Goal: Transaction & Acquisition: Download file/media

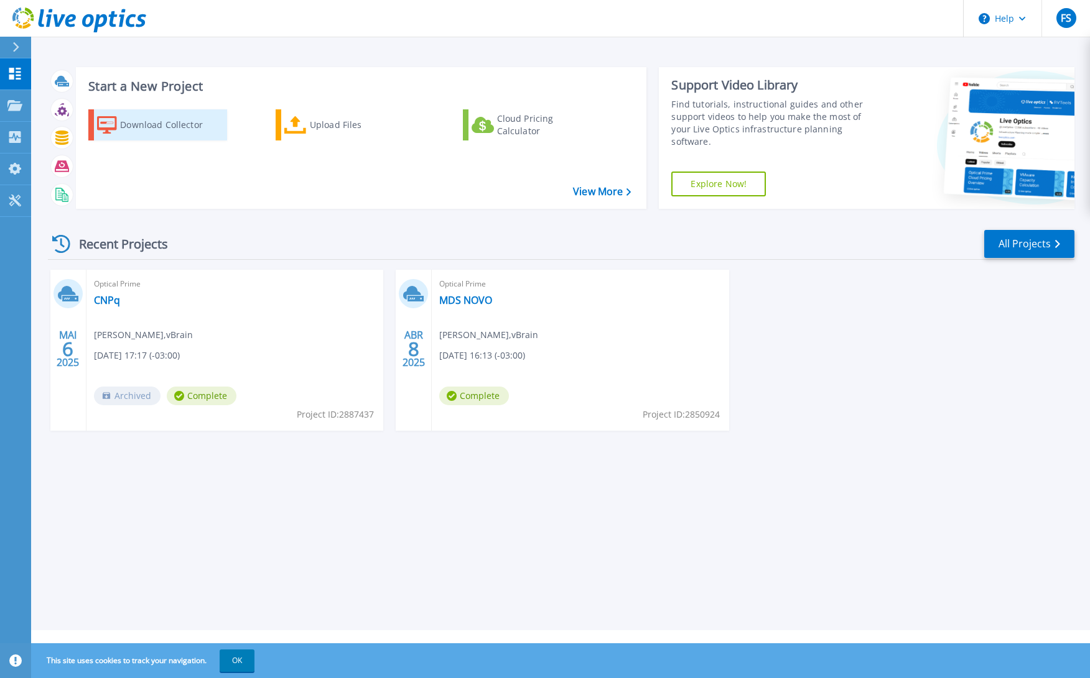
click at [158, 118] on div "Download Collector" at bounding box center [170, 125] width 100 height 25
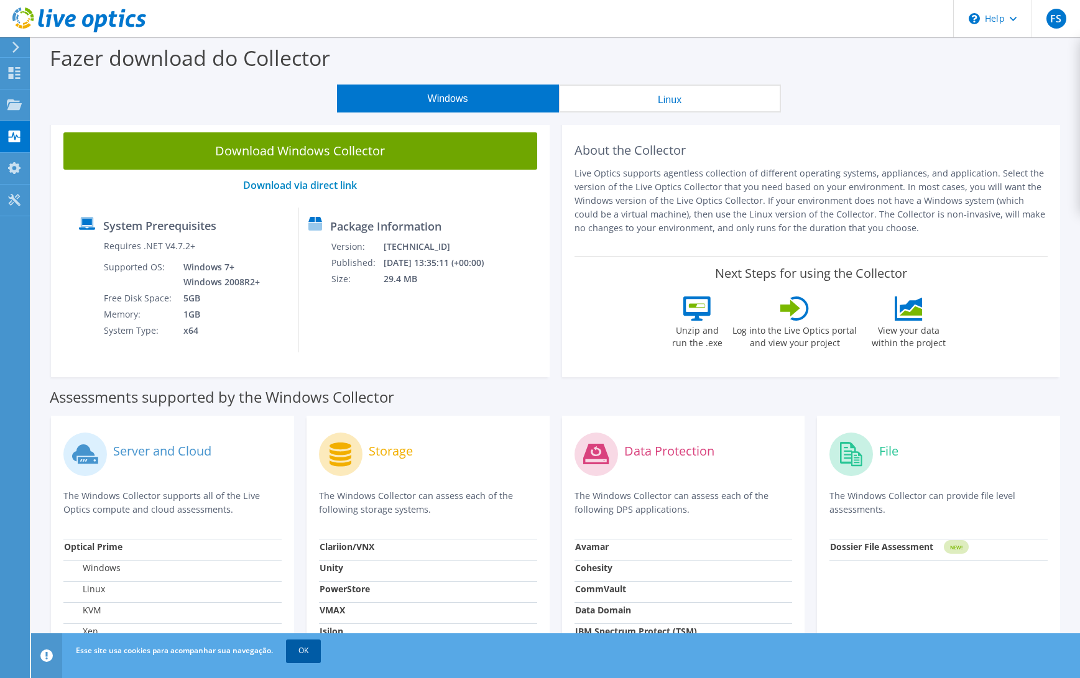
click at [294, 652] on link "OK" at bounding box center [303, 651] width 35 height 22
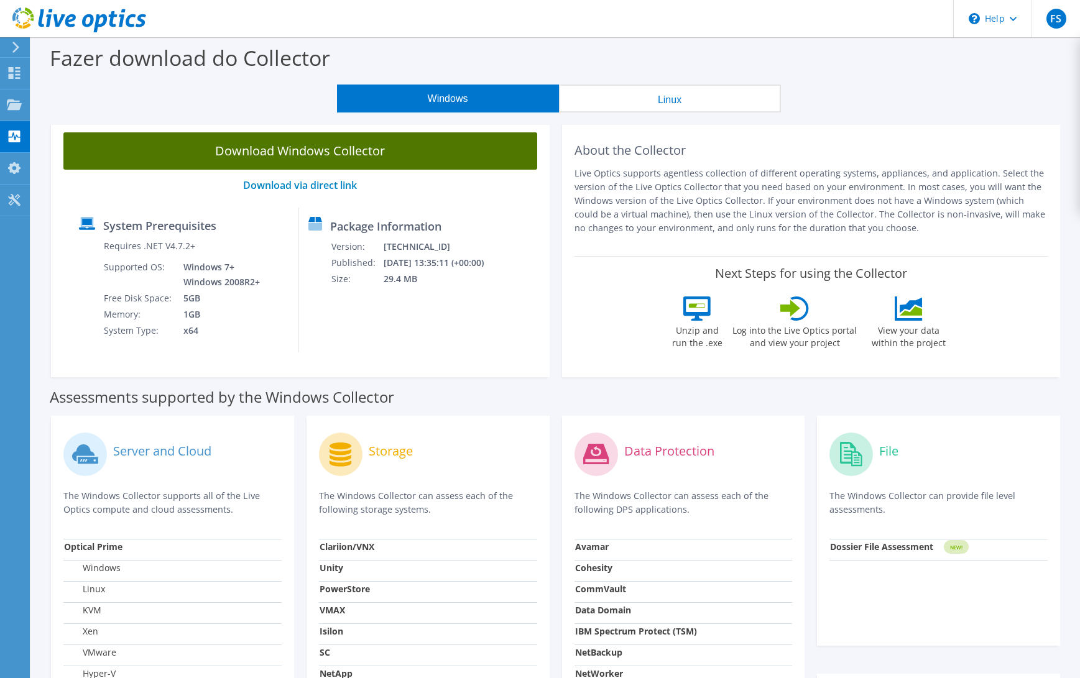
click at [348, 151] on link "Download Windows Collector" at bounding box center [300, 150] width 474 height 37
